Goal: Book appointment/travel/reservation

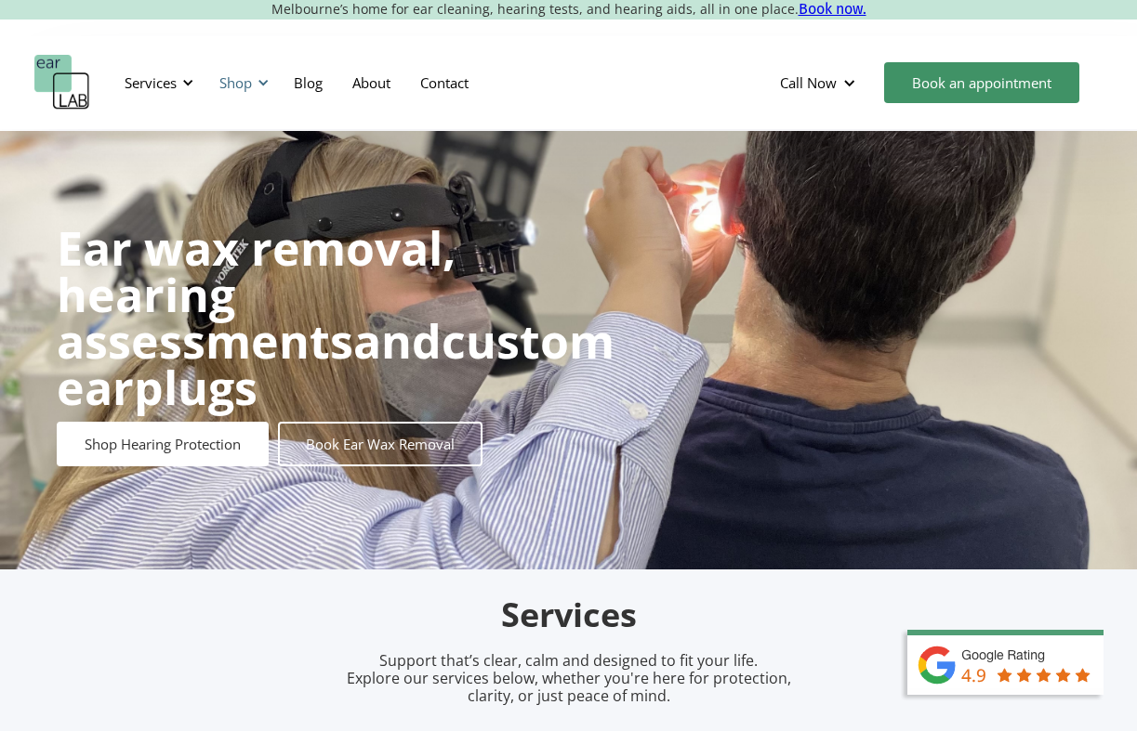
click at [250, 85] on div "Shop" at bounding box center [235, 82] width 33 height 19
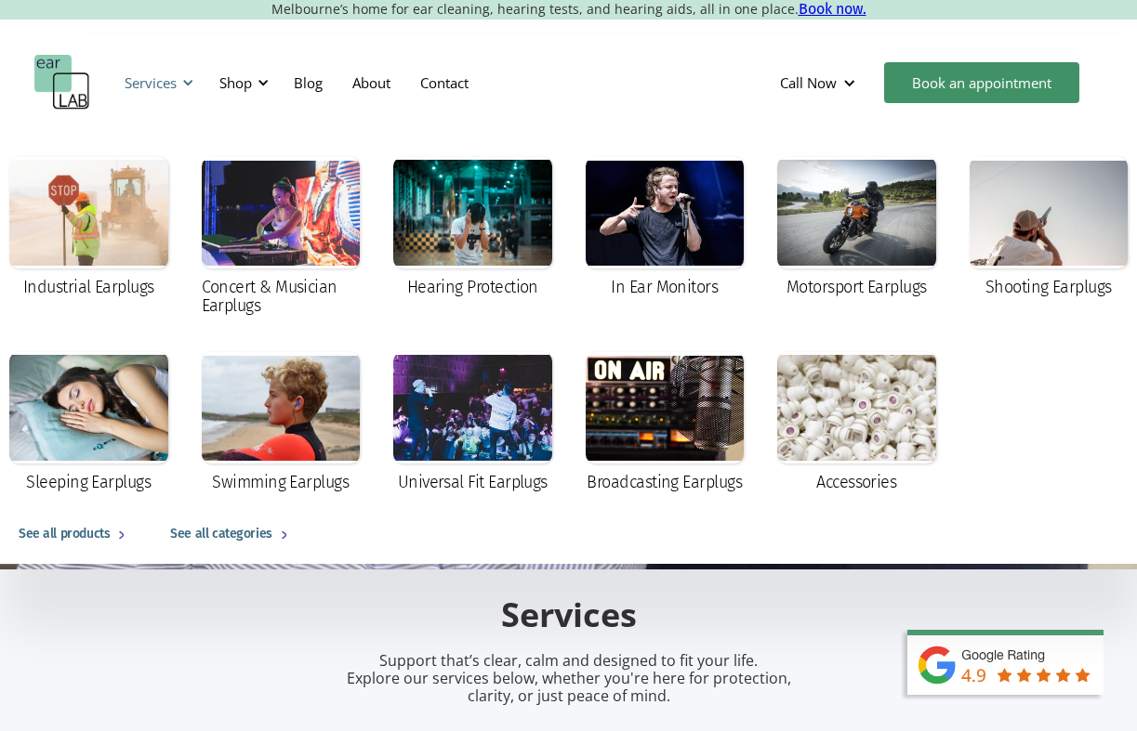
click at [148, 80] on div "Services" at bounding box center [151, 82] width 52 height 19
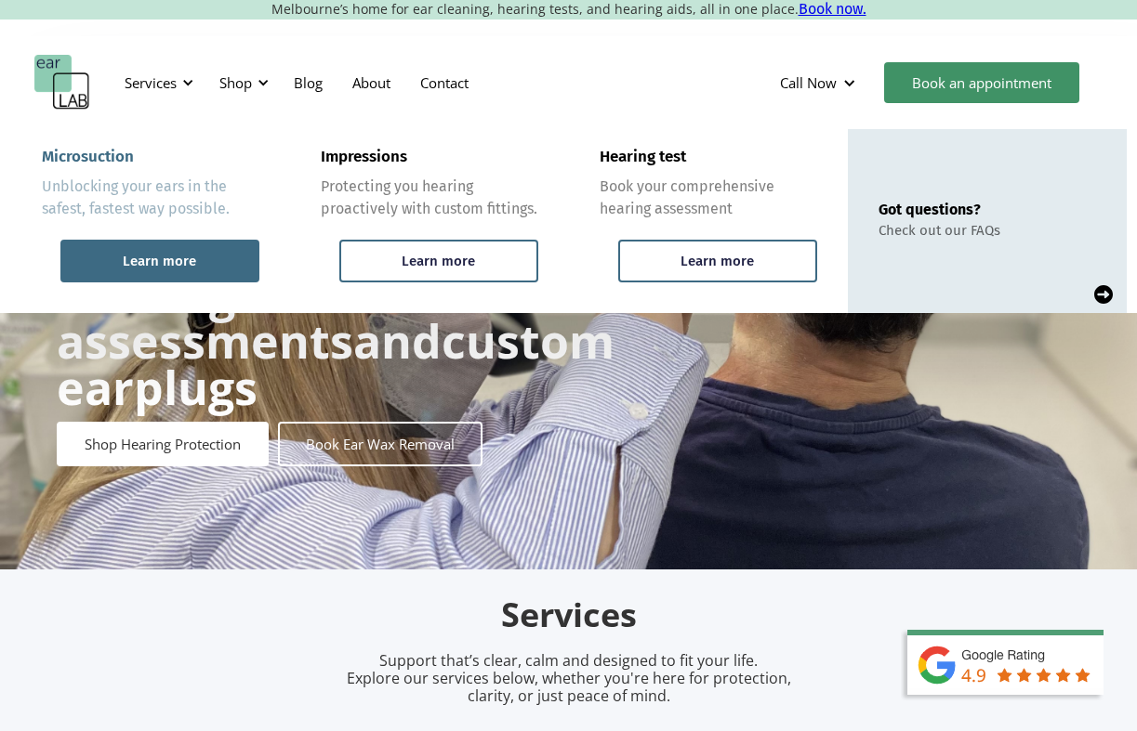
click at [189, 255] on div "Learn more" at bounding box center [159, 261] width 73 height 17
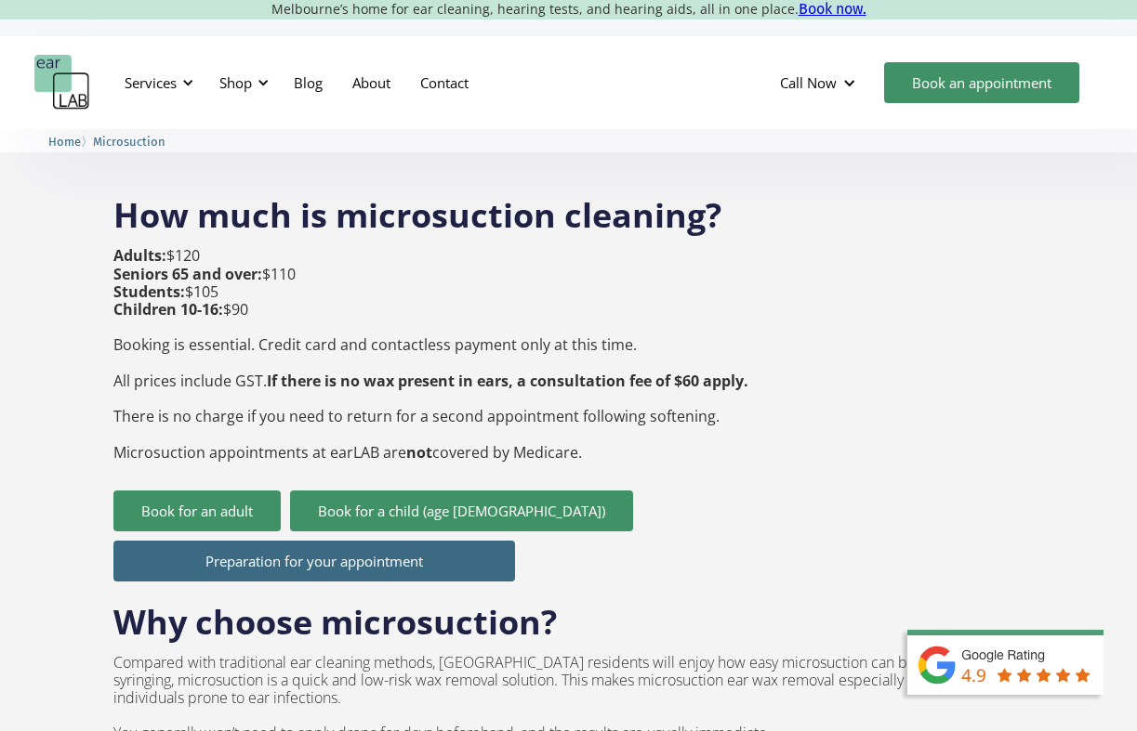
scroll to position [631, 0]
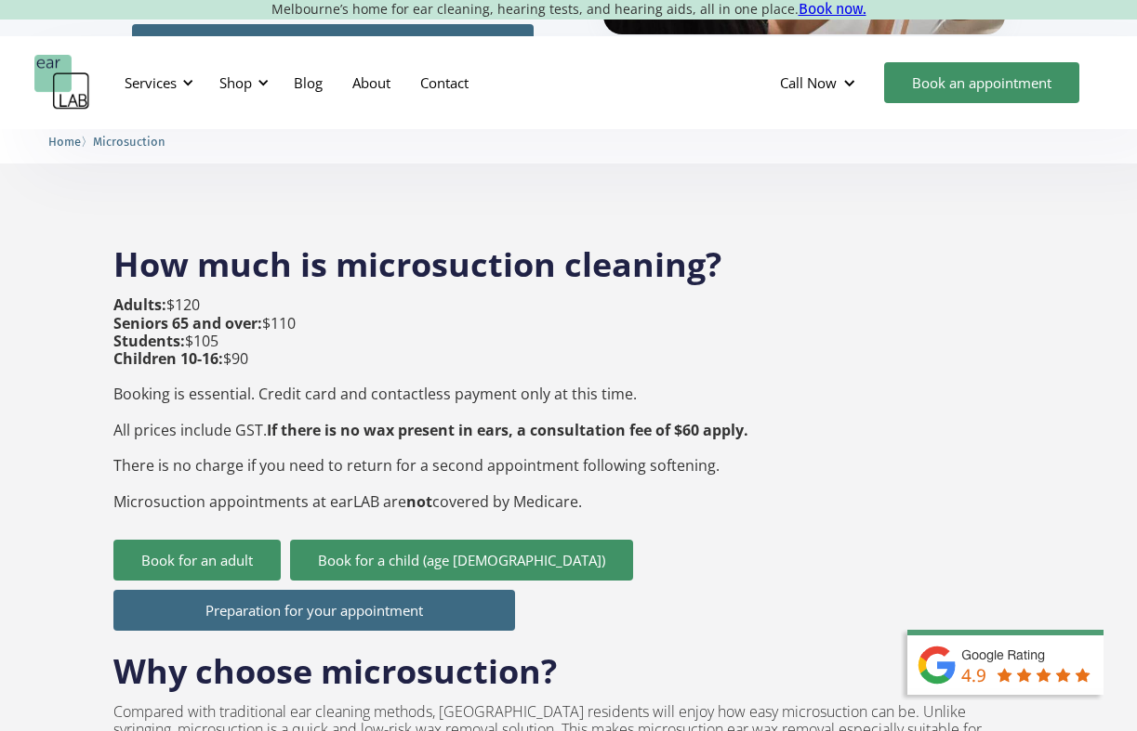
click at [181, 296] on p "Adults: $120 Seniors 65 and over: $110 Students: $105 Children 10-16: $90 Booki…" at bounding box center [430, 403] width 635 height 214
click at [306, 296] on p "Adults: $120 Seniors 65 and over: $110 Students: $105 Children 10-16: $90 Booki…" at bounding box center [430, 403] width 635 height 214
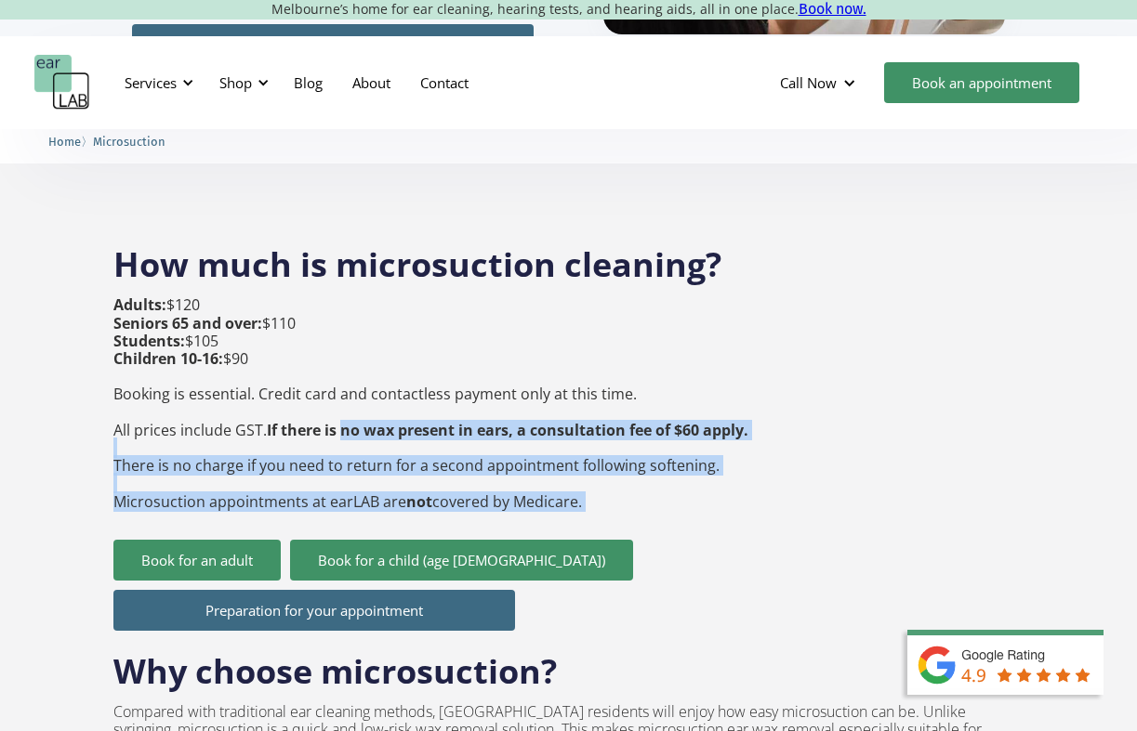
drag, startPoint x: 343, startPoint y: 388, endPoint x: 768, endPoint y: 391, distance: 424.7
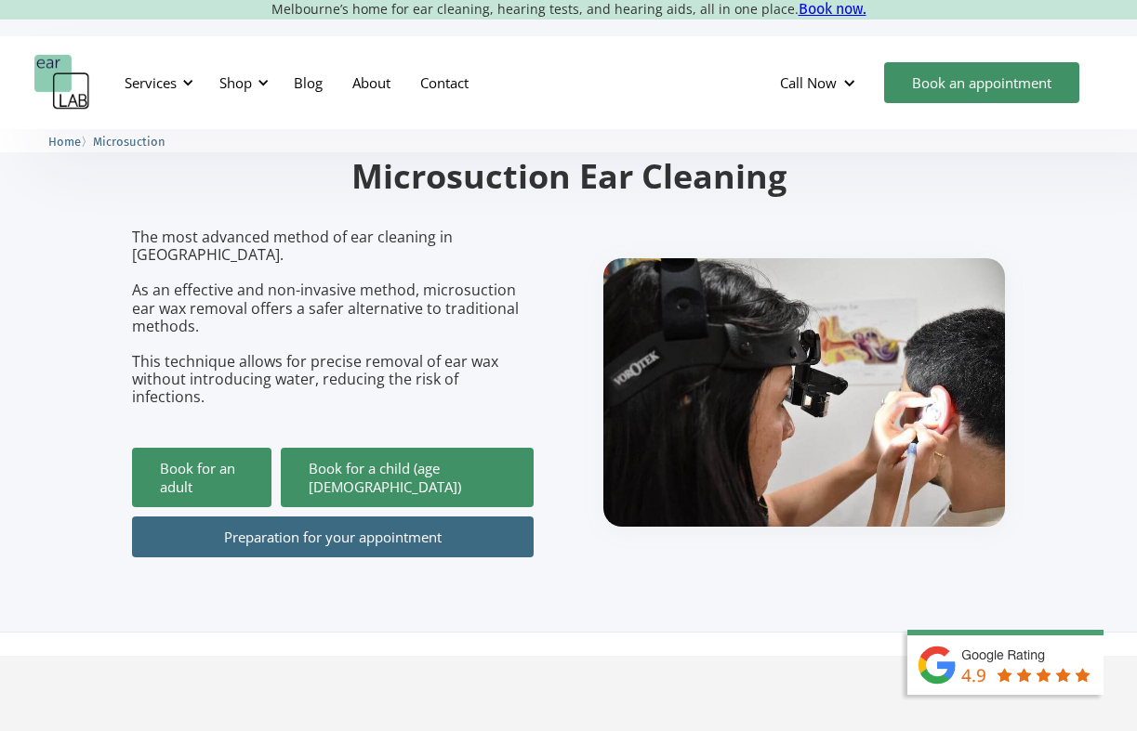
scroll to position [199, 0]
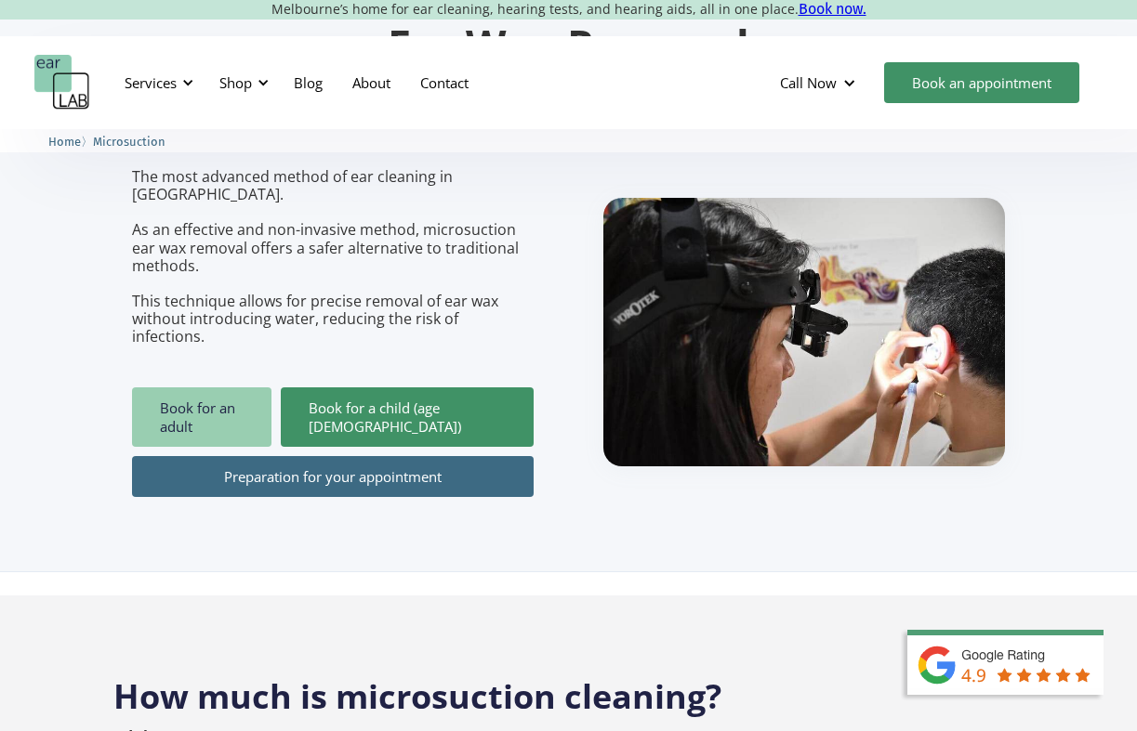
click at [240, 388] on link "Book for an adult" at bounding box center [201, 417] width 139 height 59
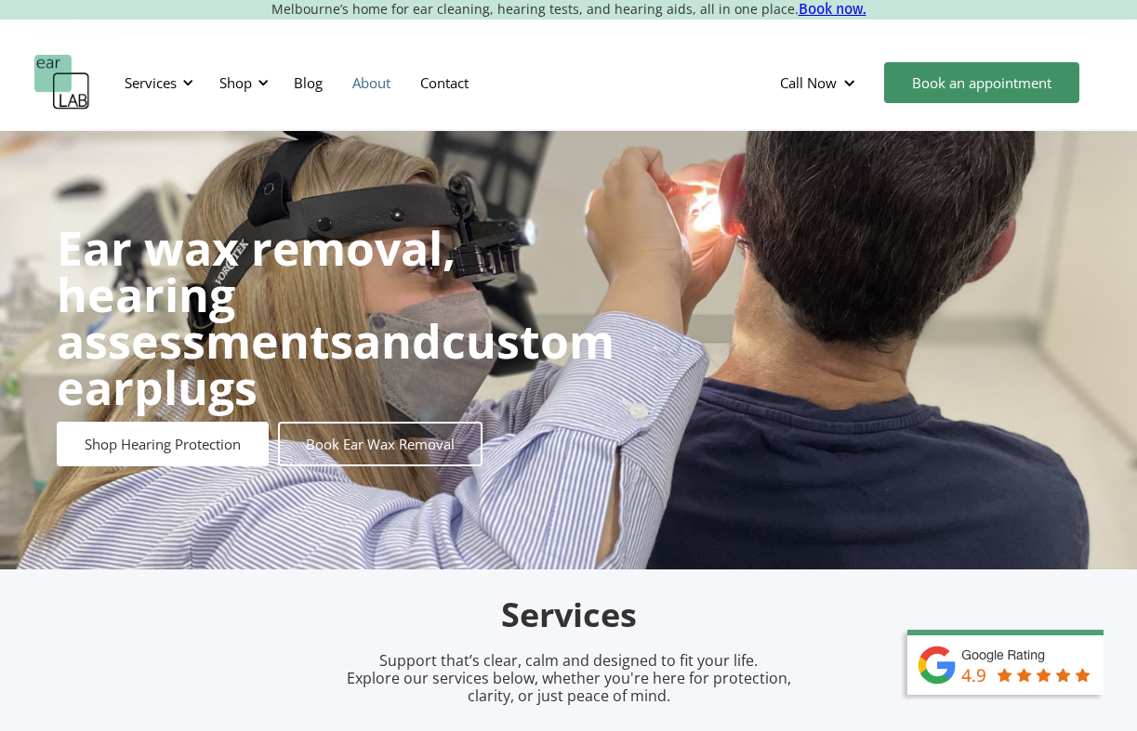
click at [369, 83] on link "About" at bounding box center [371, 83] width 68 height 54
